Goal: Task Accomplishment & Management: Use online tool/utility

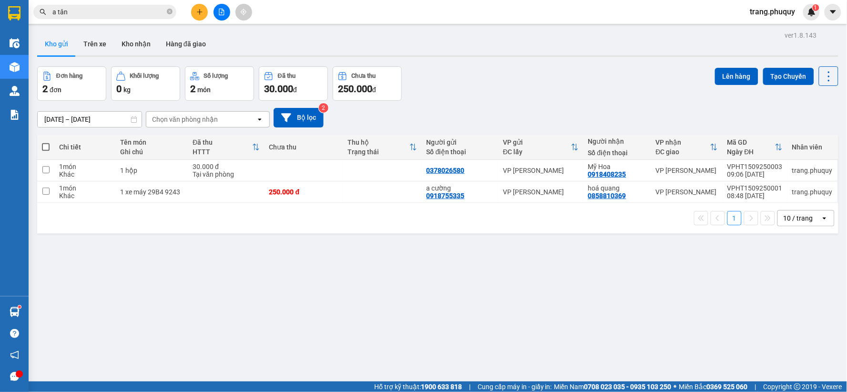
scroll to position [44, 0]
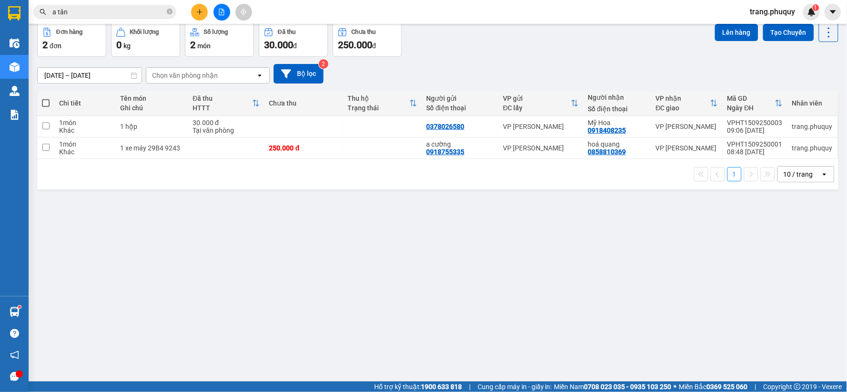
click at [224, 12] on icon "file-add" at bounding box center [221, 12] width 5 height 7
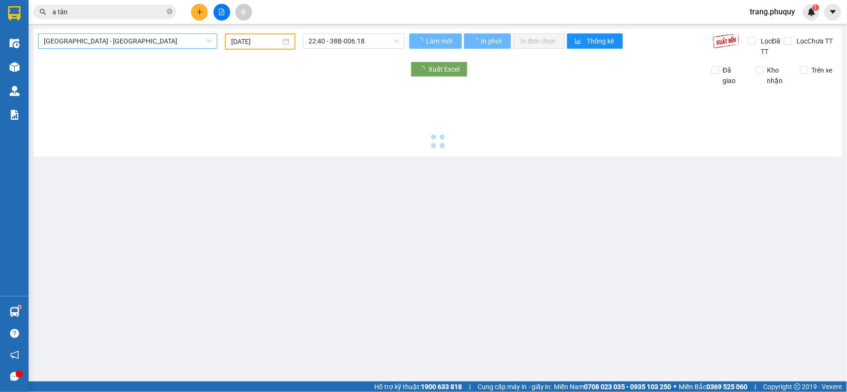
type input "[DATE]"
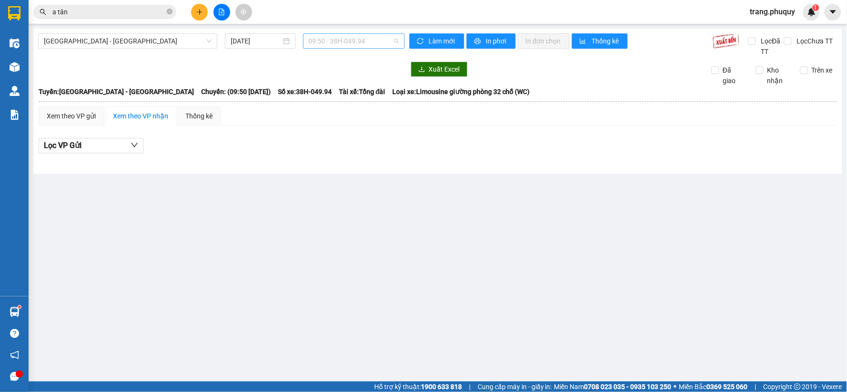
click at [357, 43] on span "09:50 - 38H-049.94" at bounding box center [354, 41] width 90 height 14
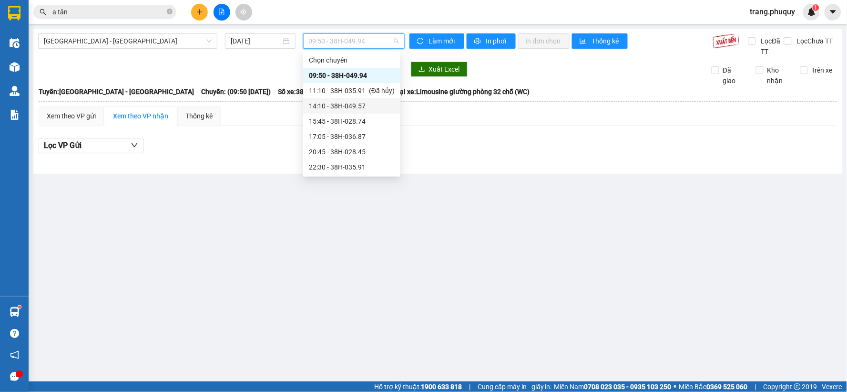
click at [332, 109] on div "14:10 - 38H-049.57" at bounding box center [352, 106] width 86 height 10
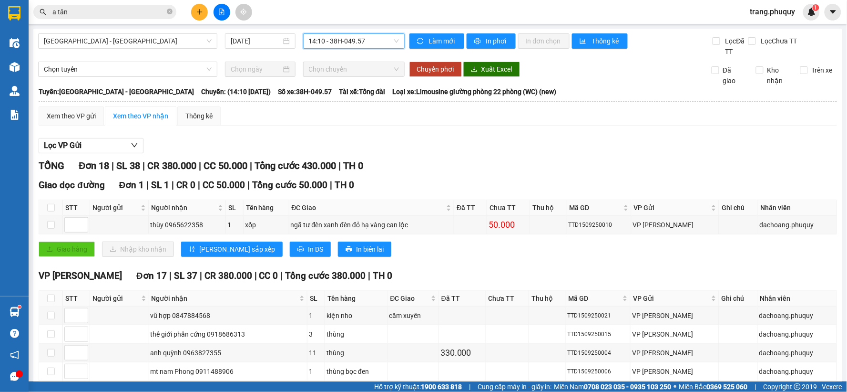
click at [334, 45] on span "14:10 - 38H-049.57" at bounding box center [354, 41] width 90 height 14
click at [217, 15] on button at bounding box center [222, 12] width 17 height 17
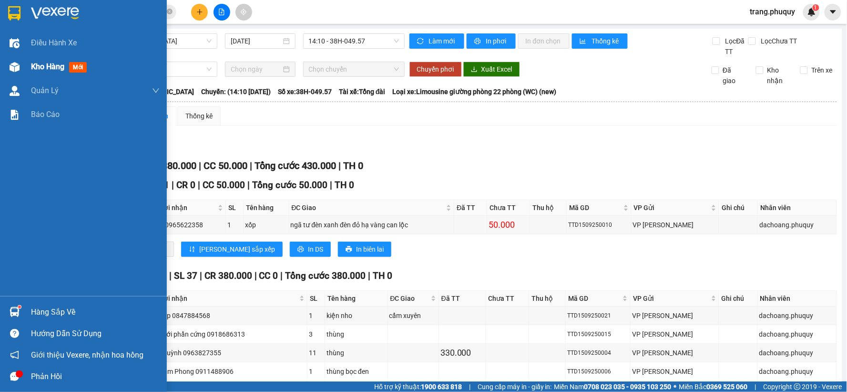
click at [18, 67] on img at bounding box center [15, 67] width 10 height 10
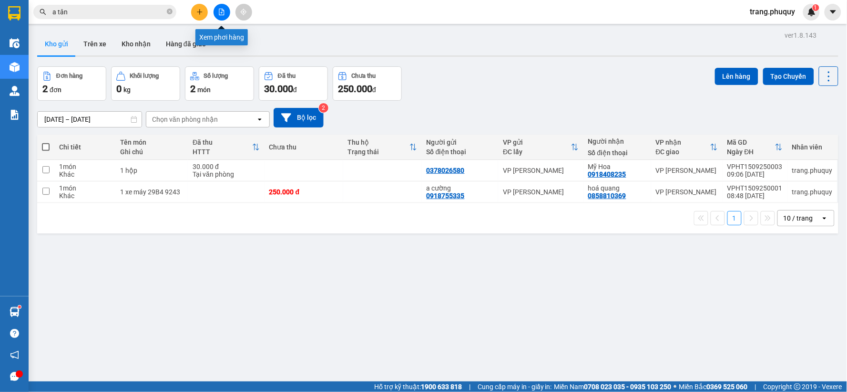
click at [220, 13] on icon "file-add" at bounding box center [221, 12] width 7 height 7
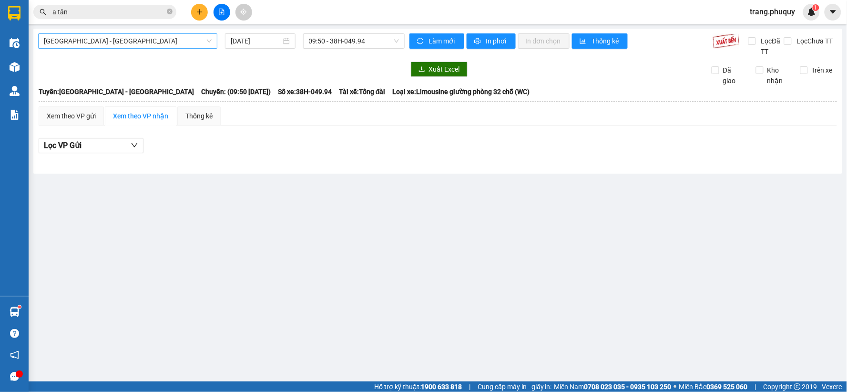
click at [79, 45] on span "[GEOGRAPHIC_DATA] - [GEOGRAPHIC_DATA]" at bounding box center [128, 41] width 168 height 14
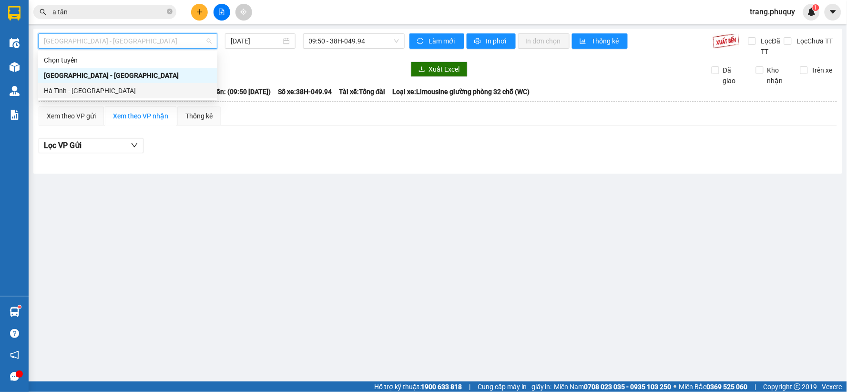
click at [88, 94] on div "Hà Tĩnh - [GEOGRAPHIC_DATA]" at bounding box center [128, 90] width 168 height 10
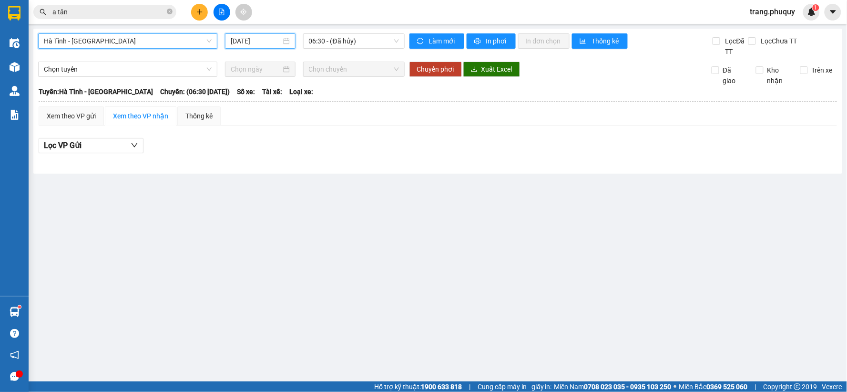
click at [258, 41] on input "[DATE]" at bounding box center [256, 41] width 50 height 10
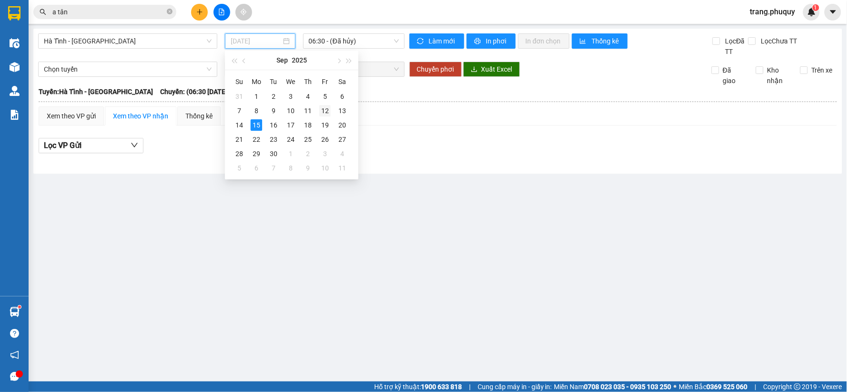
click at [327, 113] on div "12" at bounding box center [325, 110] width 11 height 11
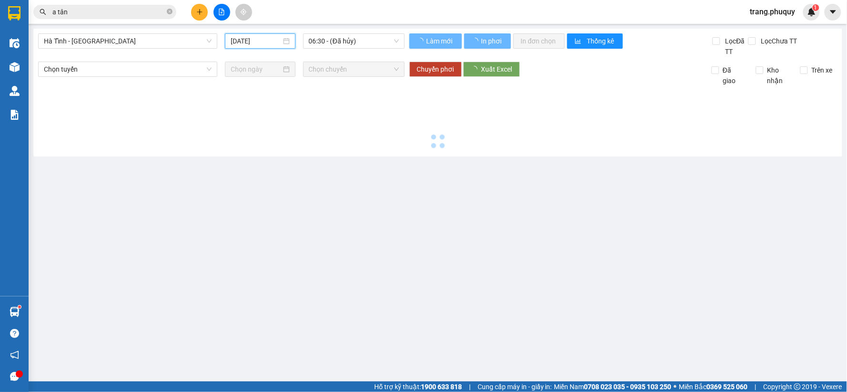
type input "[DATE]"
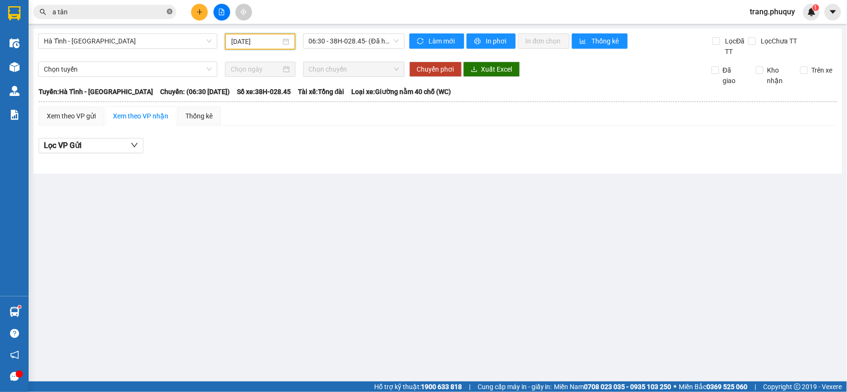
click at [170, 11] on icon "close-circle" at bounding box center [170, 12] width 6 height 6
click at [330, 35] on span "06:30 - 38H-028.45 - (Đã hủy)" at bounding box center [354, 41] width 90 height 14
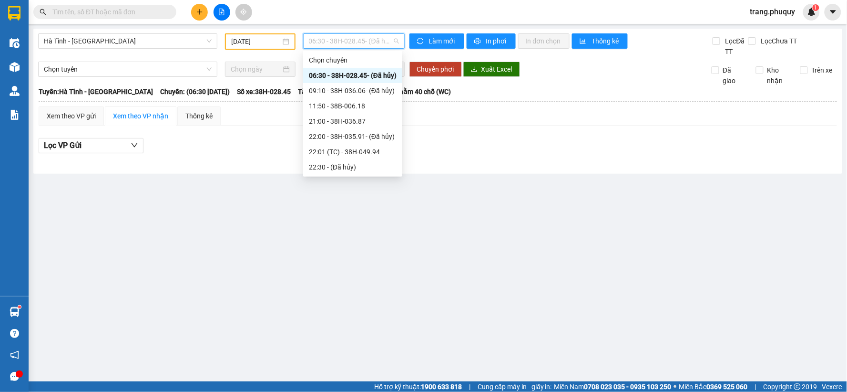
scroll to position [46, 0]
click at [346, 154] on div "23:00 - 38H-028.74" at bounding box center [353, 151] width 88 height 10
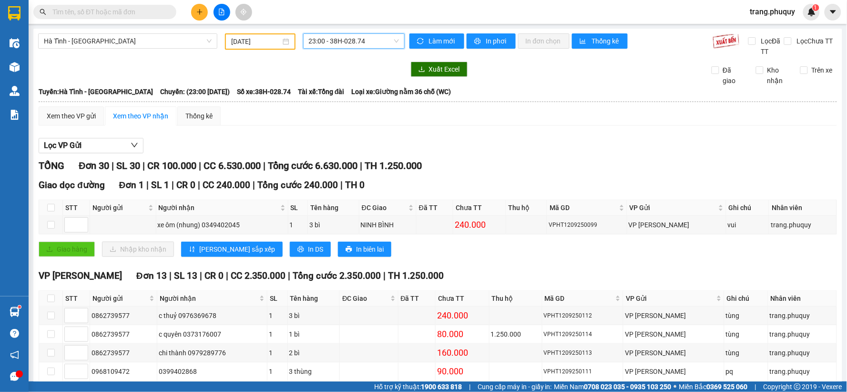
click at [264, 41] on input "[DATE]" at bounding box center [255, 41] width 49 height 10
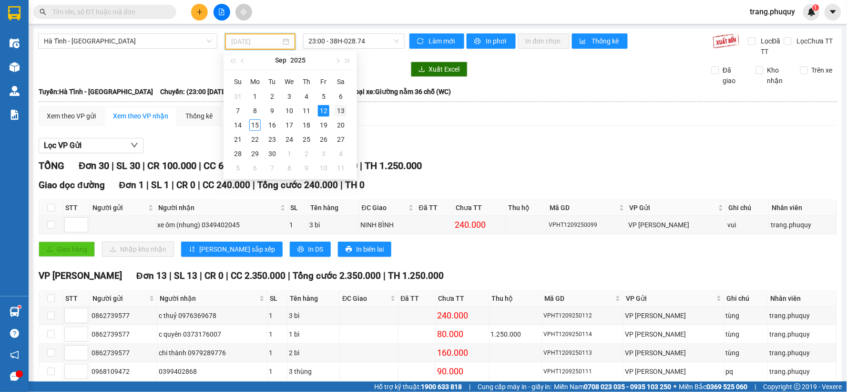
click at [343, 111] on div "13" at bounding box center [340, 110] width 11 height 11
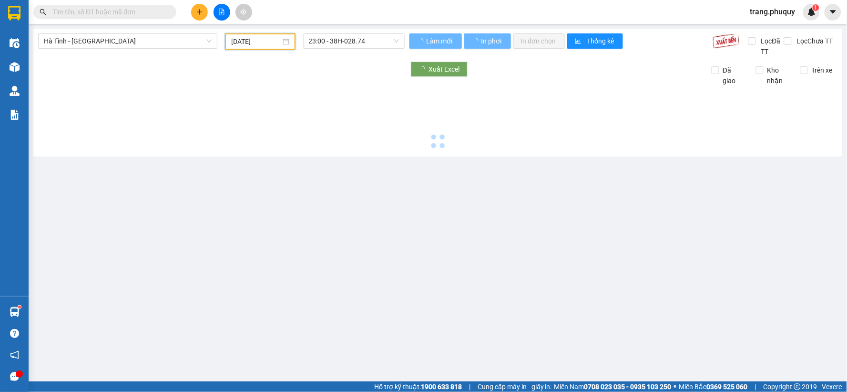
type input "[DATE]"
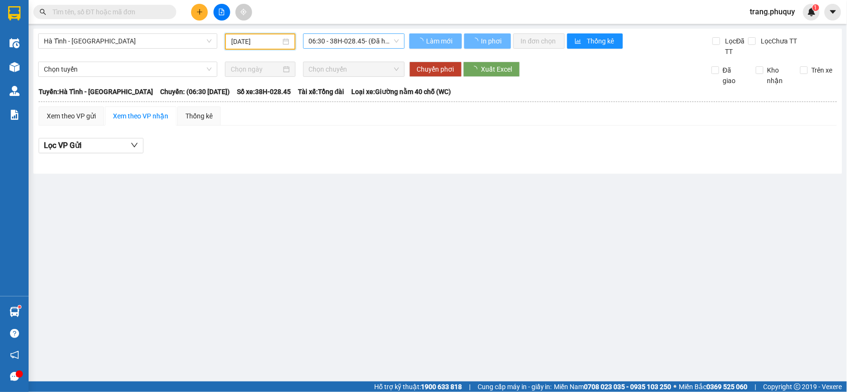
click at [345, 45] on span "06:30 - 38H-028.45 - (Đã hủy)" at bounding box center [354, 41] width 90 height 14
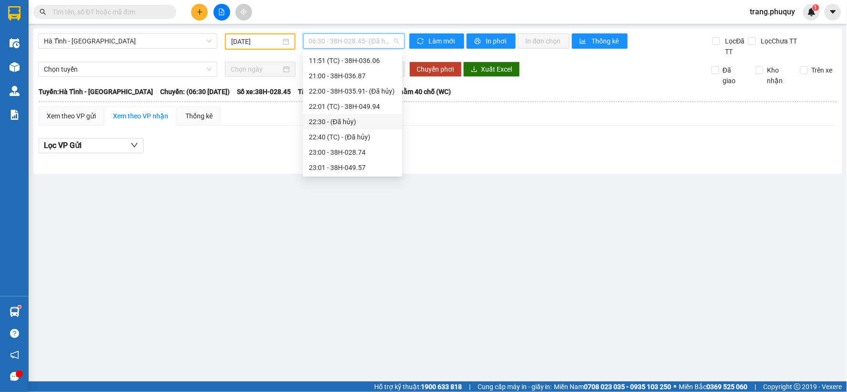
scroll to position [61, 0]
click at [334, 155] on div "23:00 - 38H-028.74" at bounding box center [353, 151] width 88 height 10
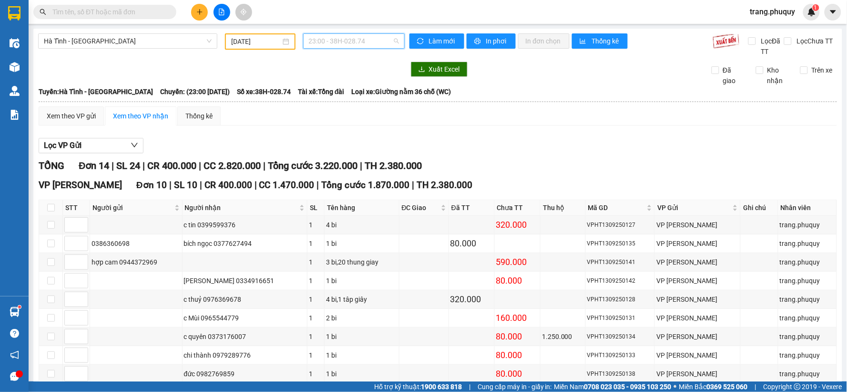
click at [357, 44] on span "23:00 - 38H-028.74" at bounding box center [354, 41] width 90 height 14
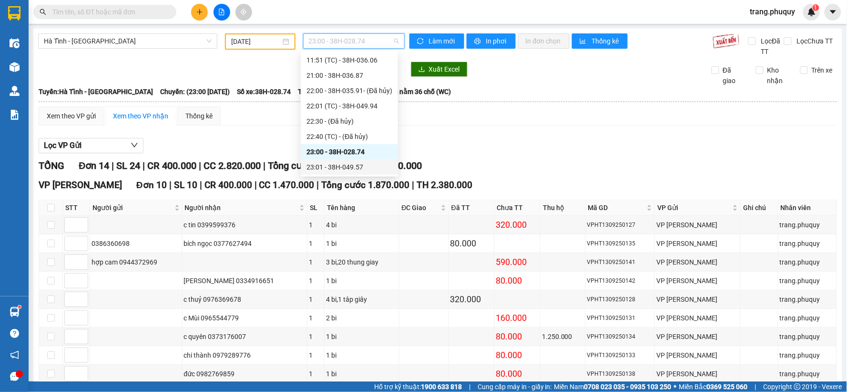
click at [333, 162] on div "23:01 - 38H-049.57" at bounding box center [350, 167] width 86 height 10
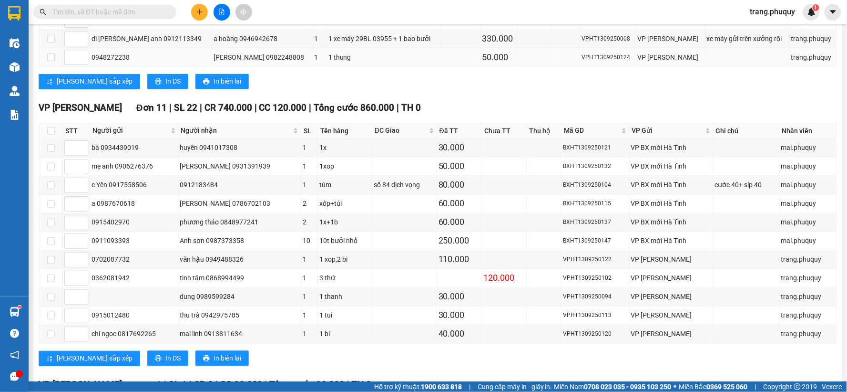
scroll to position [568, 0]
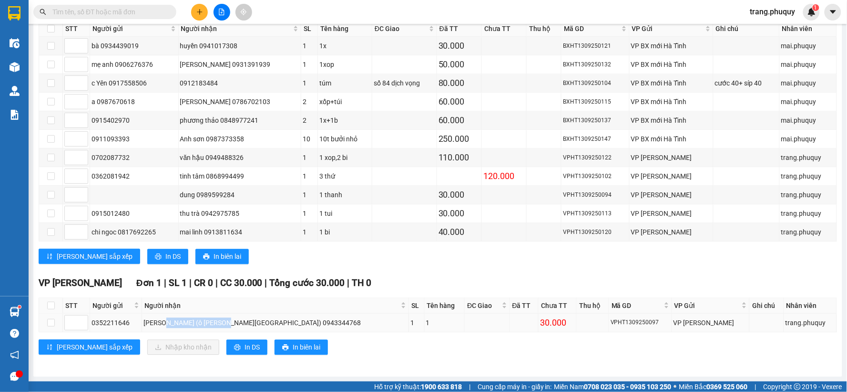
drag, startPoint x: 177, startPoint y: 322, endPoint x: 227, endPoint y: 322, distance: 50.1
click at [227, 322] on div "[PERSON_NAME] (ô [PERSON_NAME][GEOGRAPHIC_DATA]) 0943344768" at bounding box center [276, 322] width 264 height 10
click at [226, 321] on div "[PERSON_NAME] (ô [PERSON_NAME][GEOGRAPHIC_DATA]) 0943344768" at bounding box center [276, 322] width 264 height 10
drag, startPoint x: 184, startPoint y: 322, endPoint x: 267, endPoint y: 320, distance: 83.0
click at [267, 320] on div "[PERSON_NAME] (ô [PERSON_NAME][GEOGRAPHIC_DATA]) 0943344768" at bounding box center [276, 322] width 264 height 10
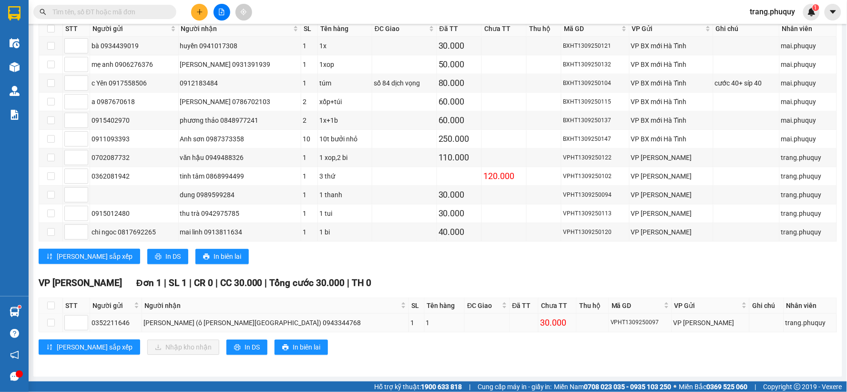
click at [409, 328] on td "1" at bounding box center [417, 322] width 16 height 19
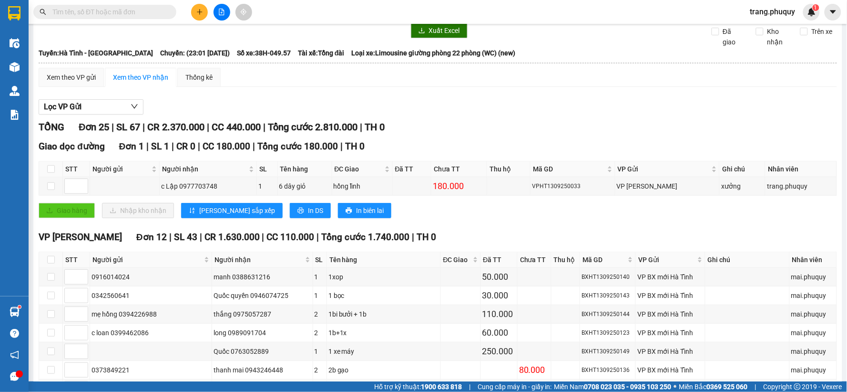
scroll to position [0, 0]
